Goal: Check status: Check status

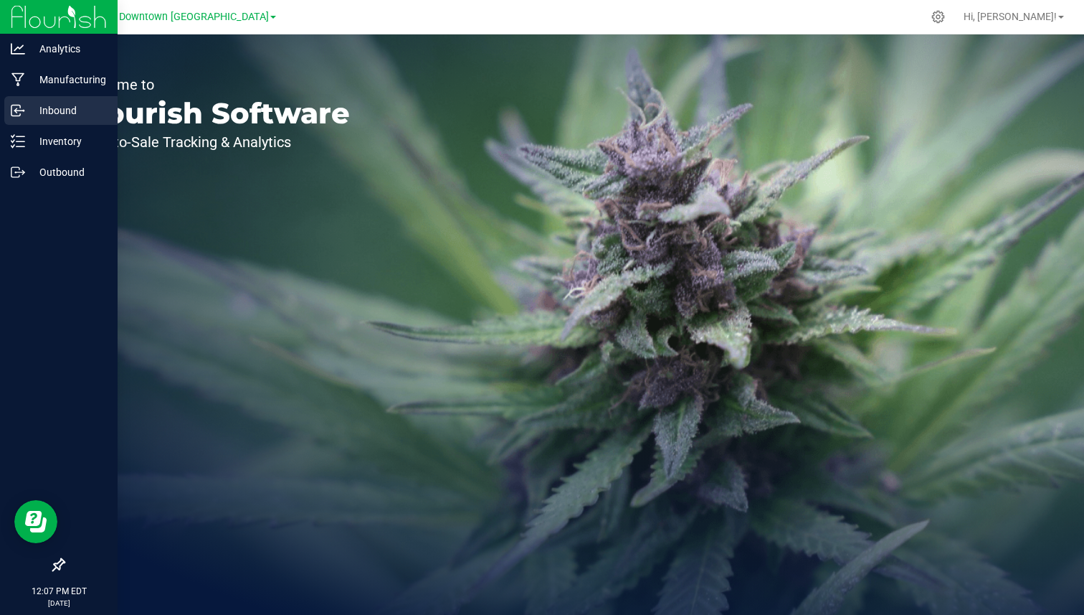
click at [42, 108] on p "Inbound" at bounding box center [68, 110] width 86 height 17
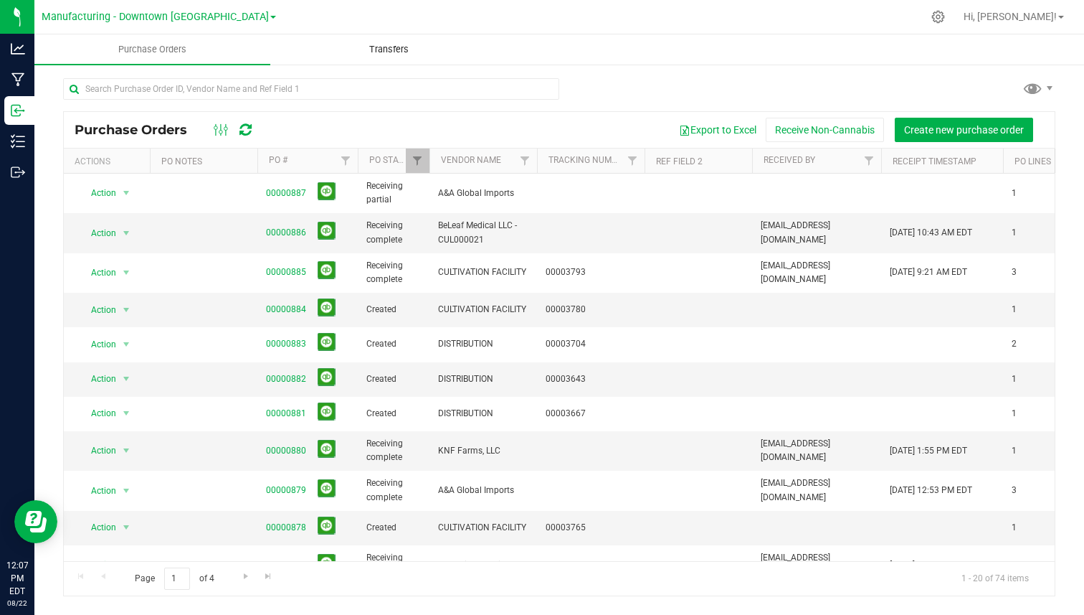
click at [391, 58] on uib-tab-heading "Transfers" at bounding box center [388, 49] width 234 height 29
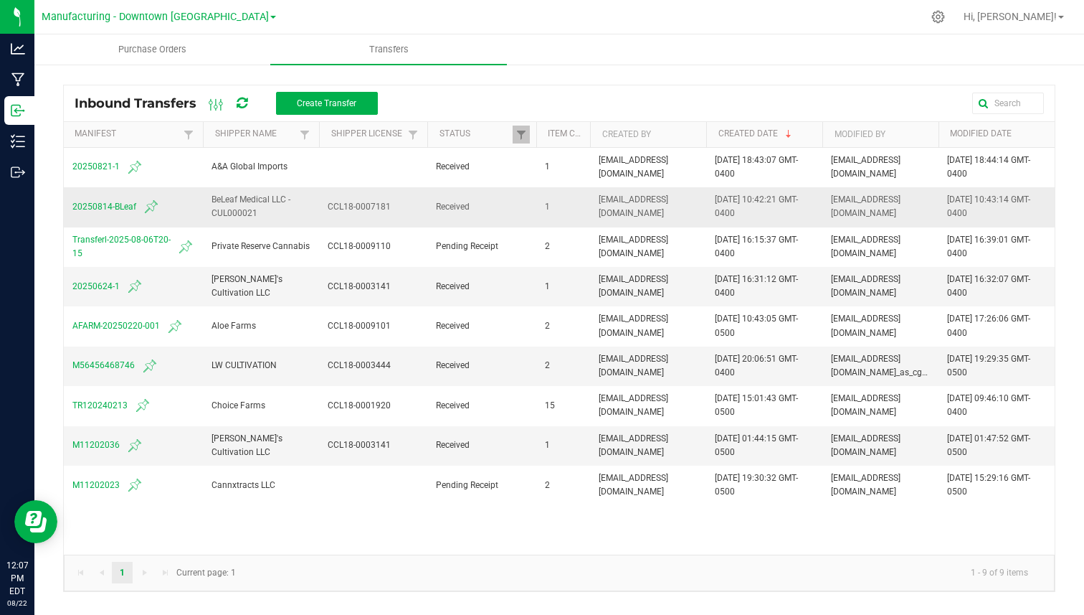
click at [123, 208] on span "20250814-BLeaf" at bounding box center [133, 206] width 122 height 17
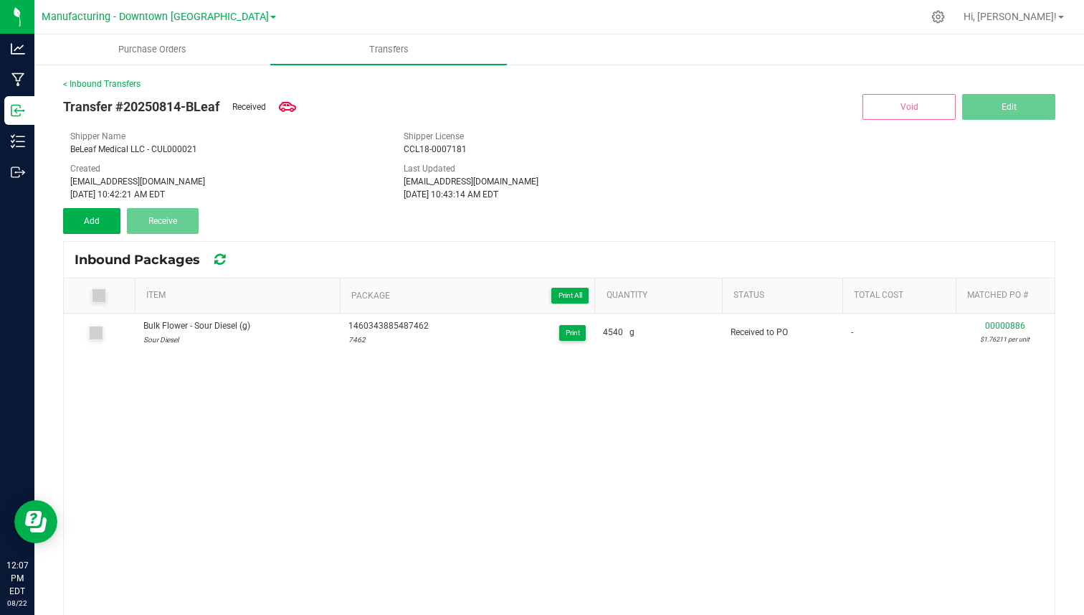
click at [115, 77] on div "< Inbound Transfers" at bounding box center [559, 83] width 992 height 13
click at [113, 83] on link "< Inbound Transfers" at bounding box center [101, 84] width 77 height 10
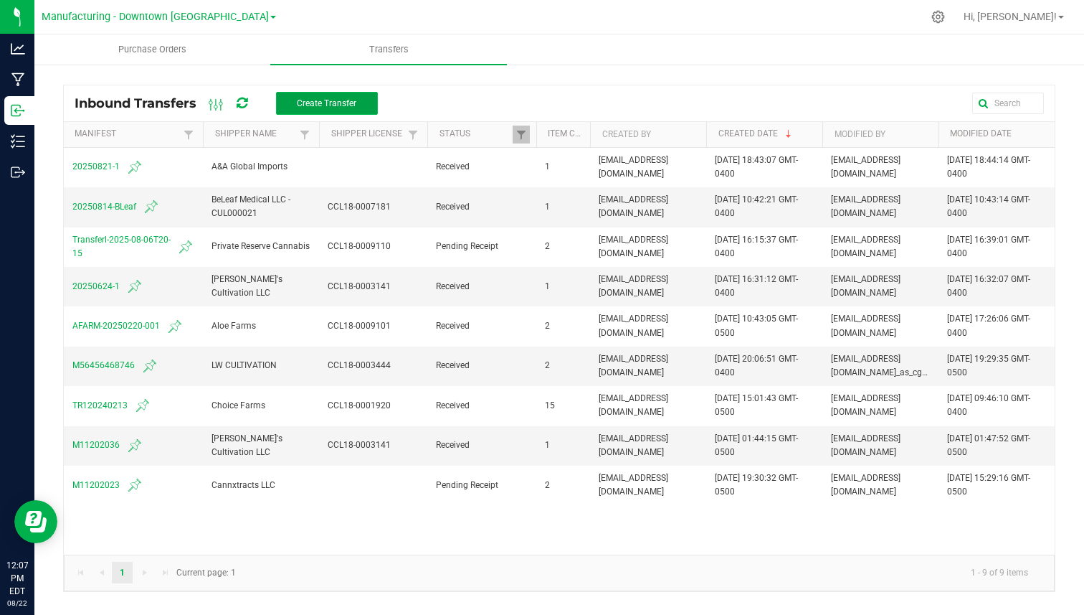
click at [351, 104] on span "Create Transfer" at bounding box center [327, 103] width 60 height 10
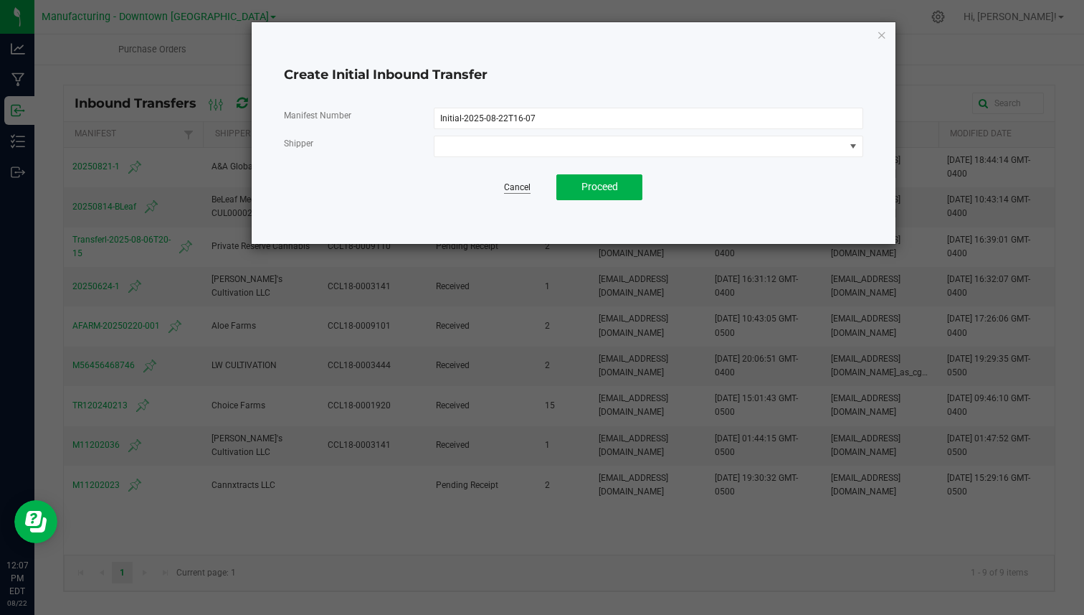
click at [521, 186] on link "Cancel" at bounding box center [517, 187] width 27 height 12
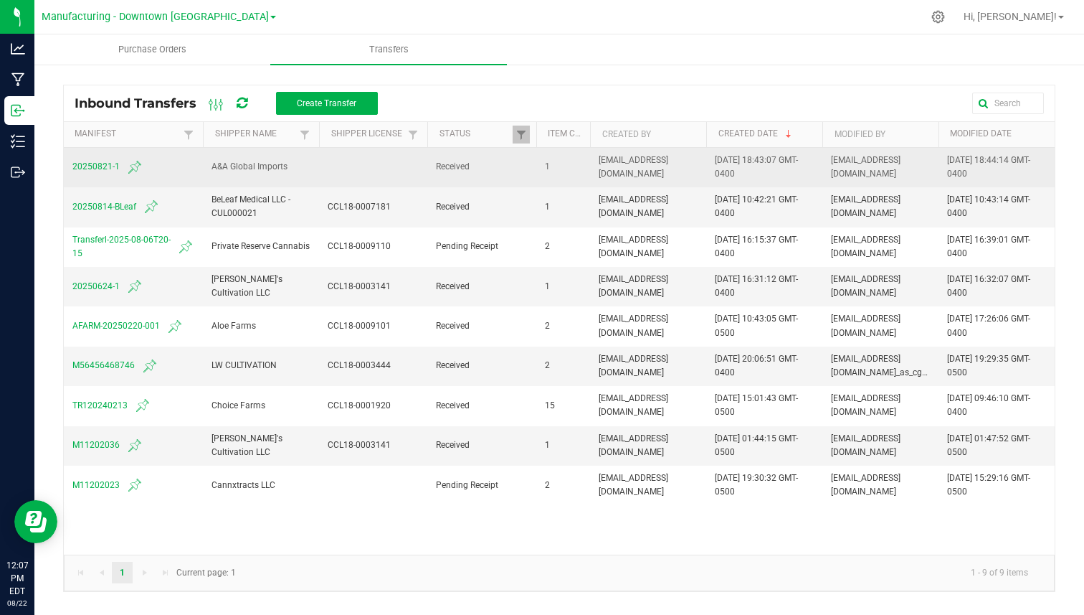
click at [117, 165] on span "20250821-1" at bounding box center [133, 166] width 122 height 17
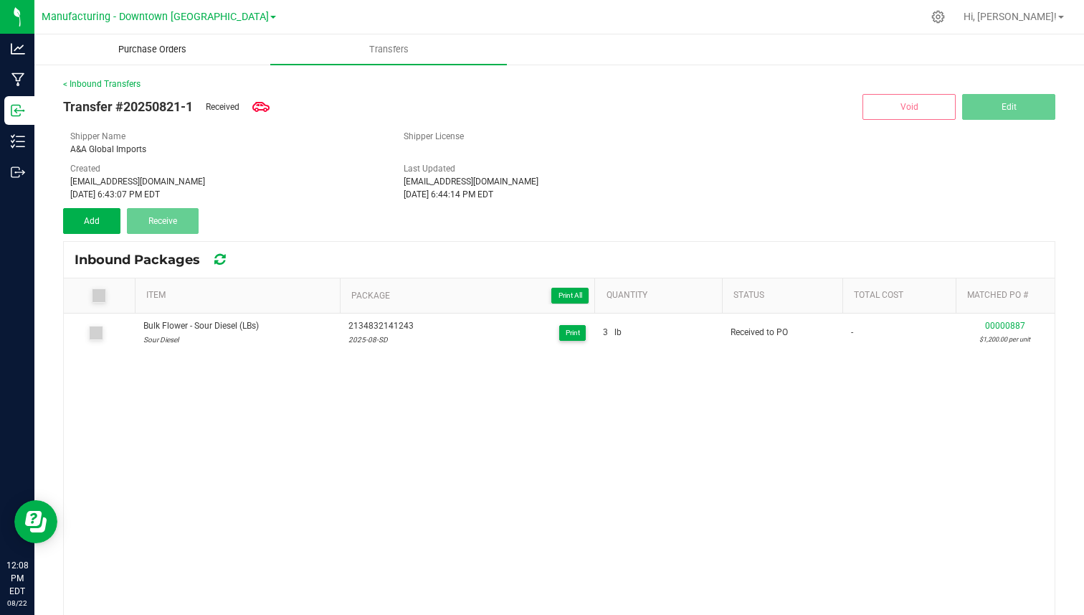
click at [156, 60] on uib-tab-heading "Purchase Orders" at bounding box center [152, 49] width 234 height 29
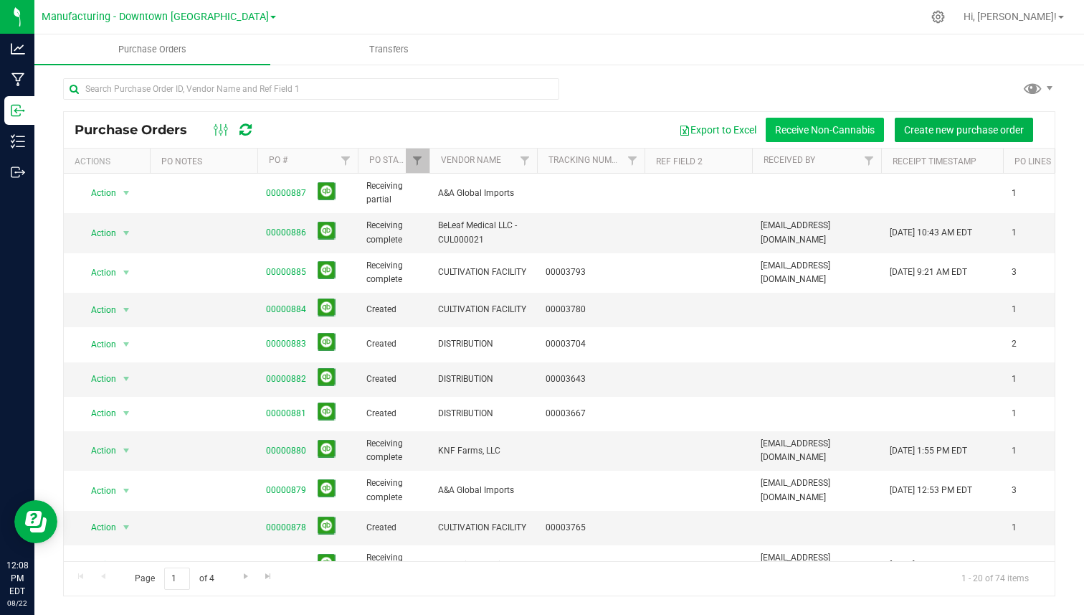
click at [860, 133] on button "Receive Non-Cannabis" at bounding box center [825, 130] width 118 height 24
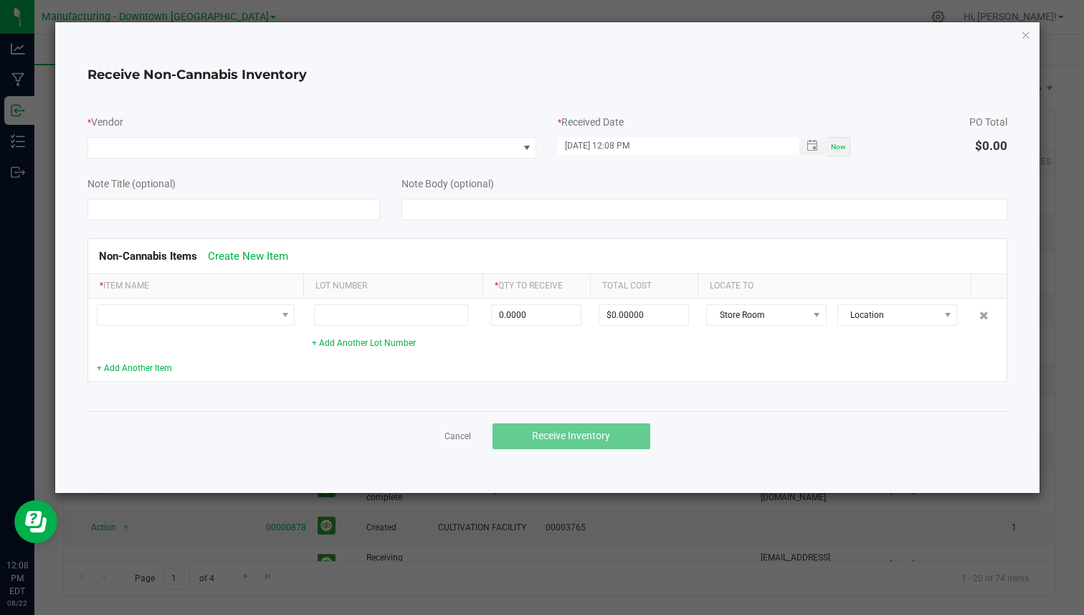
click at [754, 502] on ngb-modal-window "Receive Non-Cannabis Inventory * Vendor * Received Date [DATE] 12:08 PM Now PO …" at bounding box center [547, 307] width 1095 height 615
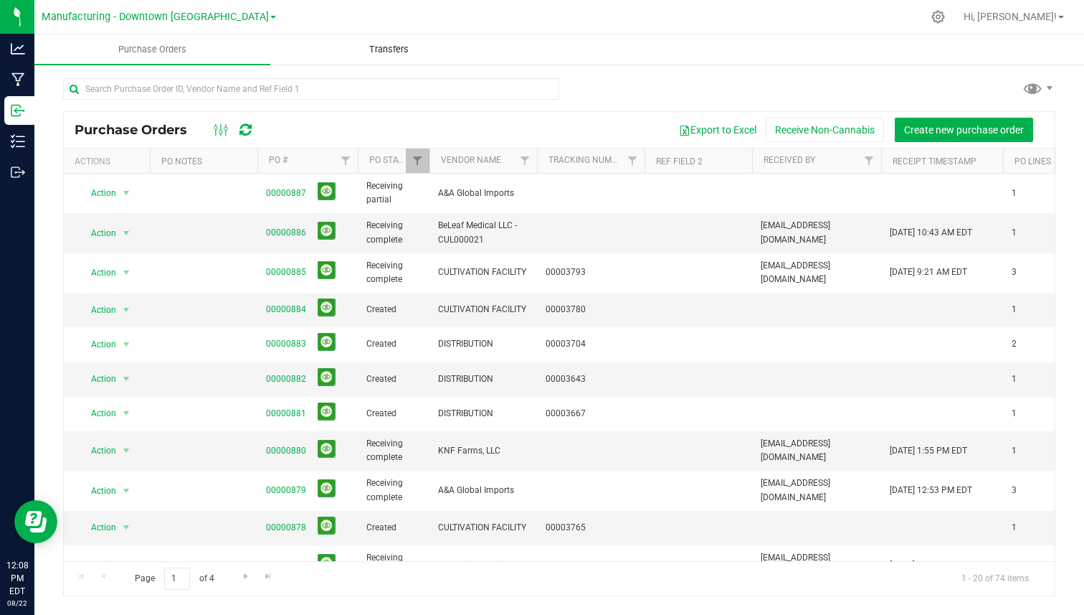
click at [378, 42] on uib-tab-heading "Transfers" at bounding box center [388, 49] width 234 height 29
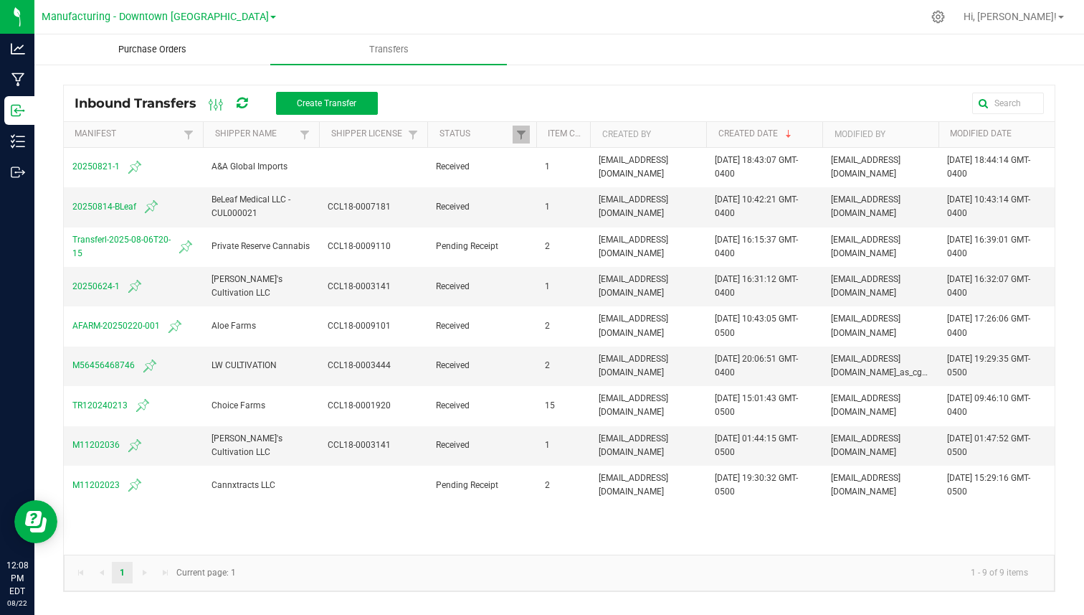
click at [178, 61] on uib-tab-heading "Purchase Orders" at bounding box center [152, 49] width 234 height 29
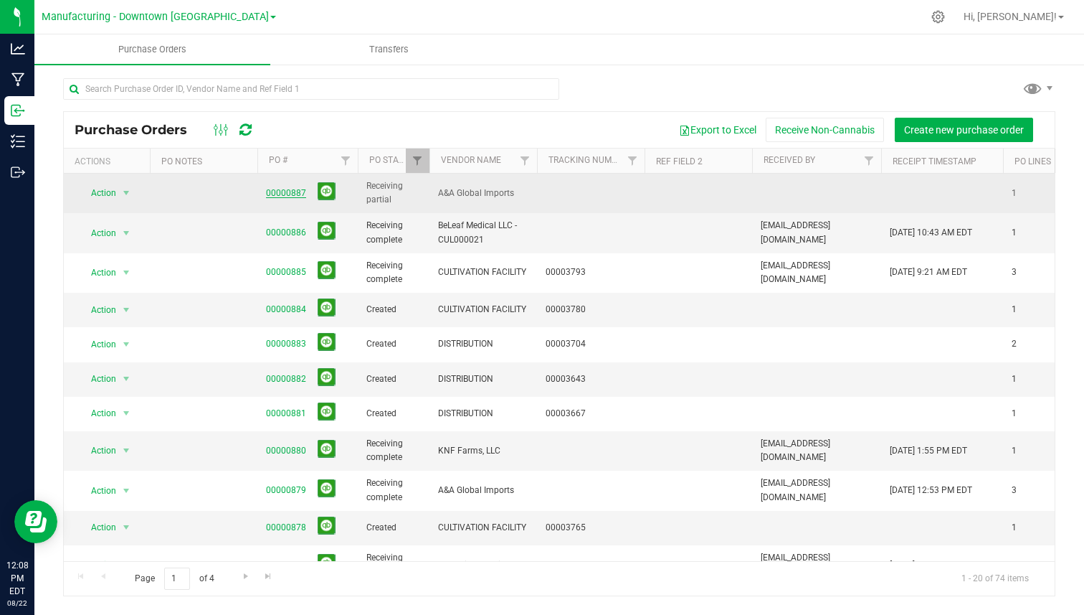
click at [294, 196] on link "00000887" at bounding box center [286, 193] width 40 height 10
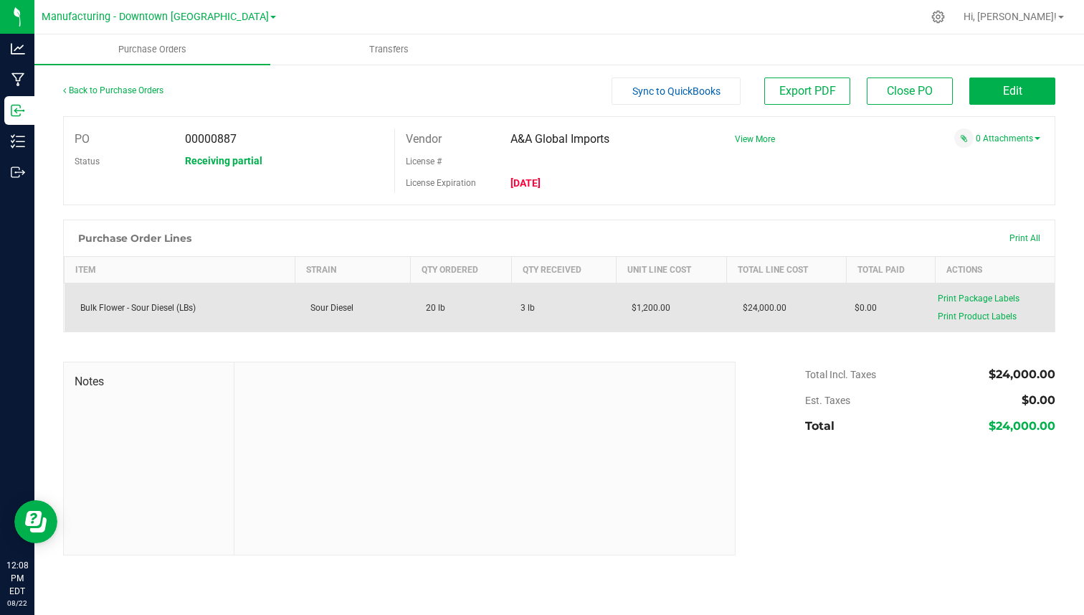
click at [221, 305] on div "Bulk Flower - Sour Diesel (LBs)" at bounding box center [180, 307] width 214 height 13
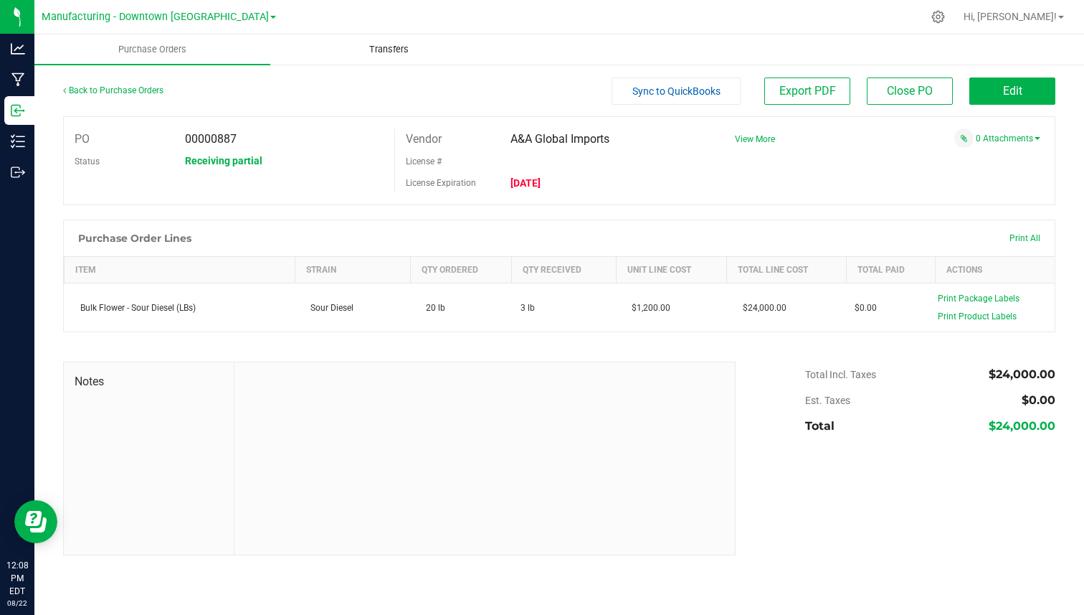
click at [384, 43] on span "Transfers" at bounding box center [389, 49] width 78 height 13
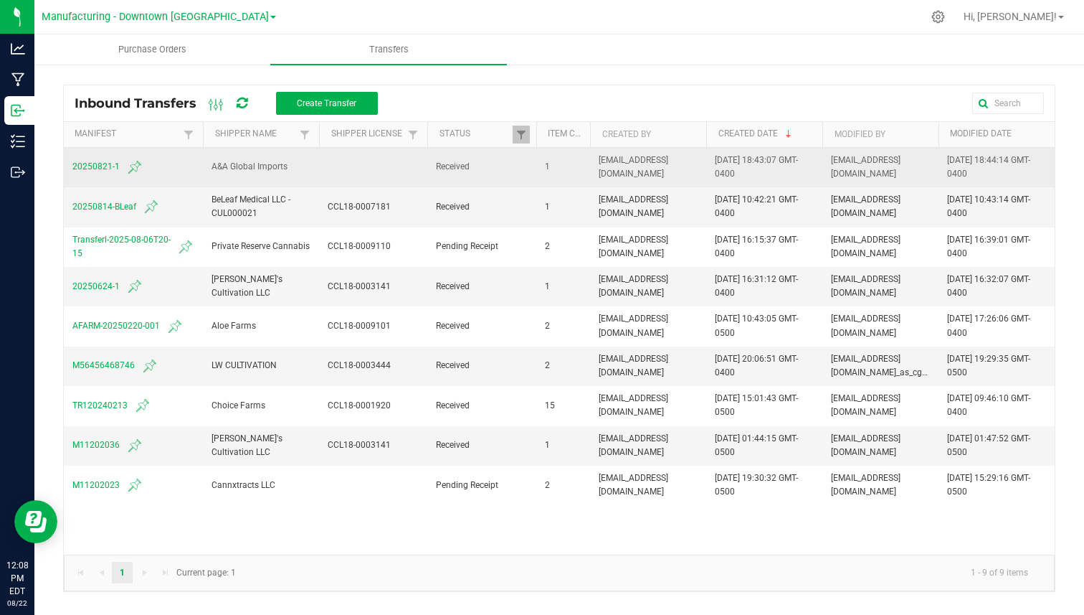
click at [103, 166] on span "20250821-1" at bounding box center [133, 166] width 122 height 17
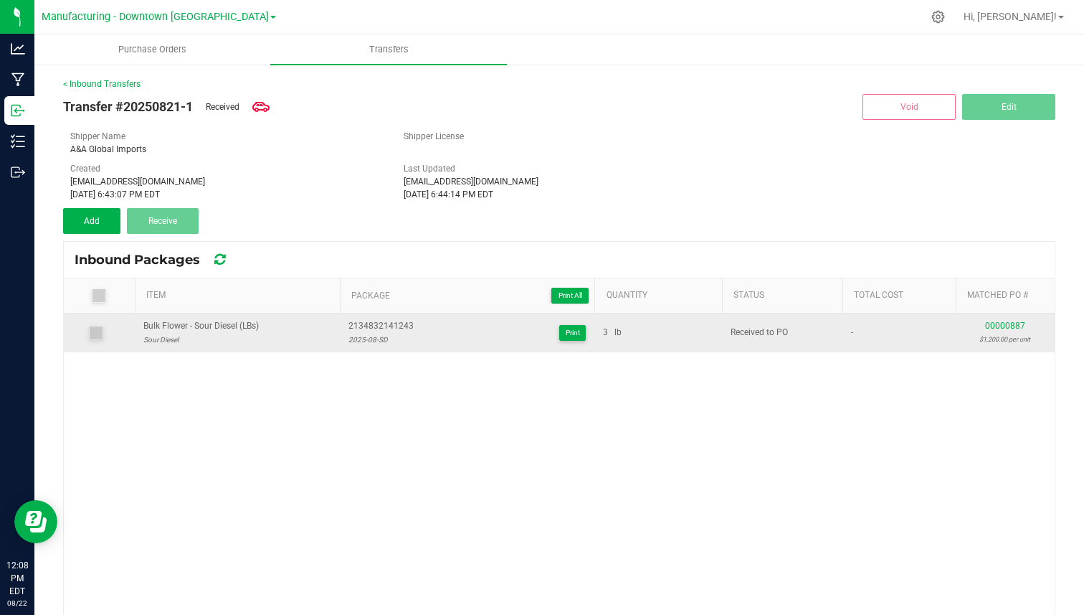
click at [1017, 331] on div "00000887 $1,200.00 per unit" at bounding box center [1005, 332] width 82 height 27
click at [1021, 322] on span "00000887" at bounding box center [1005, 326] width 40 height 10
